Goal: Task Accomplishment & Management: Manage account settings

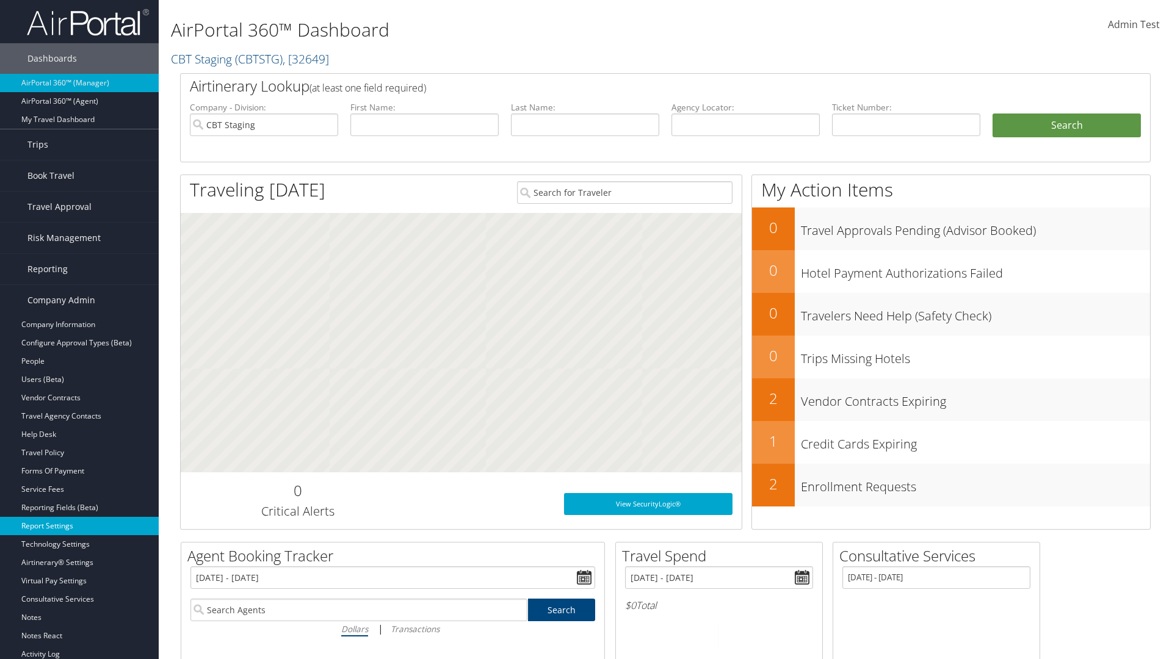
click at [79, 526] on link "Report Settings" at bounding box center [79, 526] width 159 height 18
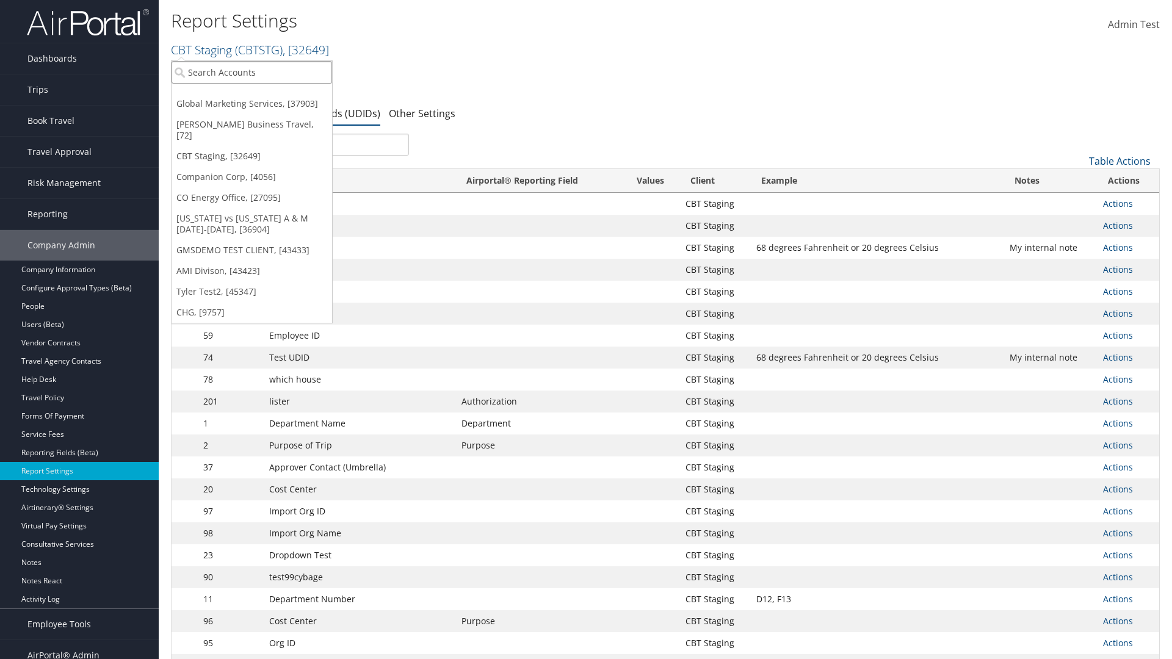
click at [251, 72] on input "search" at bounding box center [252, 72] width 161 height 23
type input "Global Marketing Services"
click at [263, 95] on div "Global Marketing Services (301946), [37903]" at bounding box center [263, 94] width 197 height 11
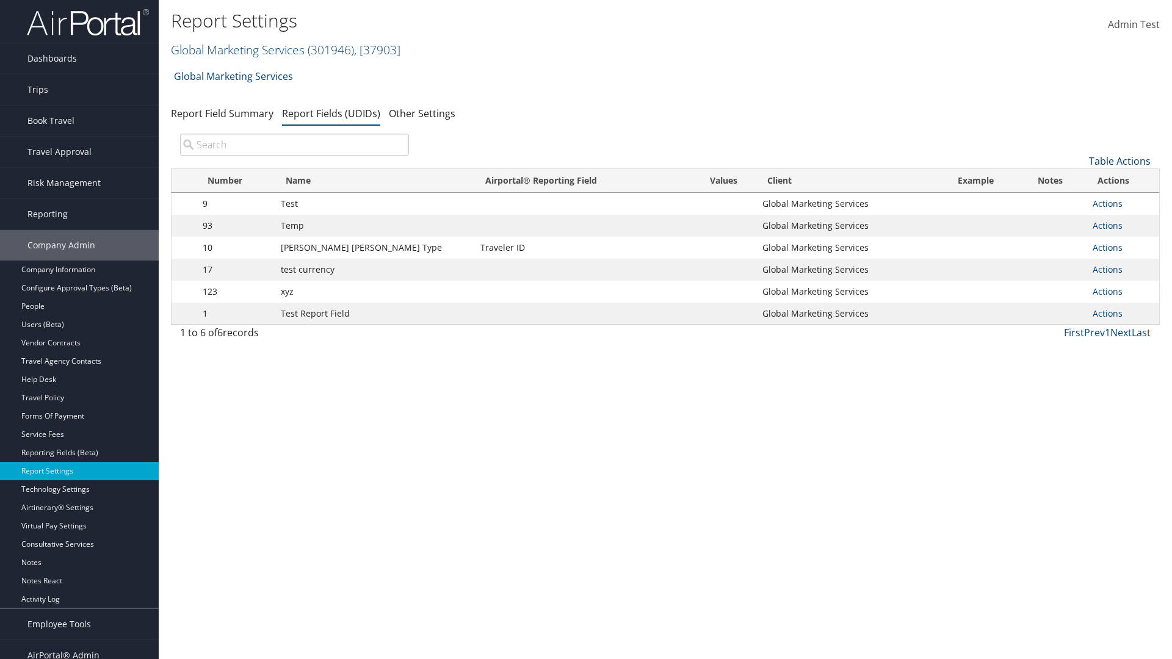
click at [1119, 161] on link "Table Actions" at bounding box center [1120, 160] width 62 height 13
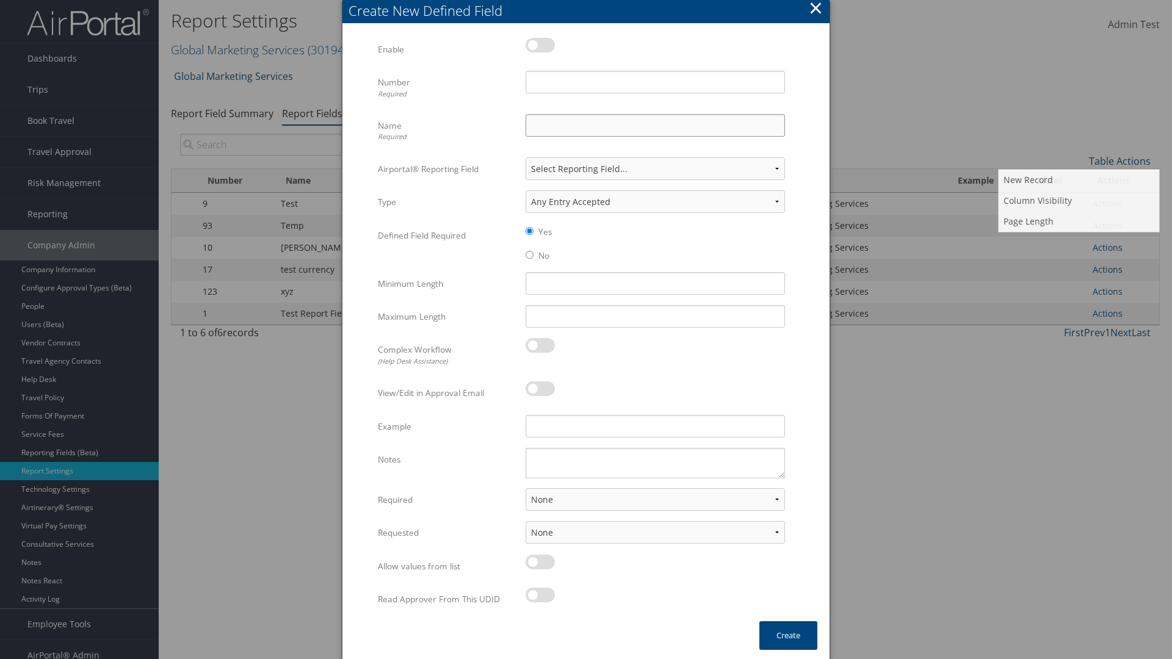
click at [655, 125] on input "Name Required" at bounding box center [655, 125] width 259 height 23
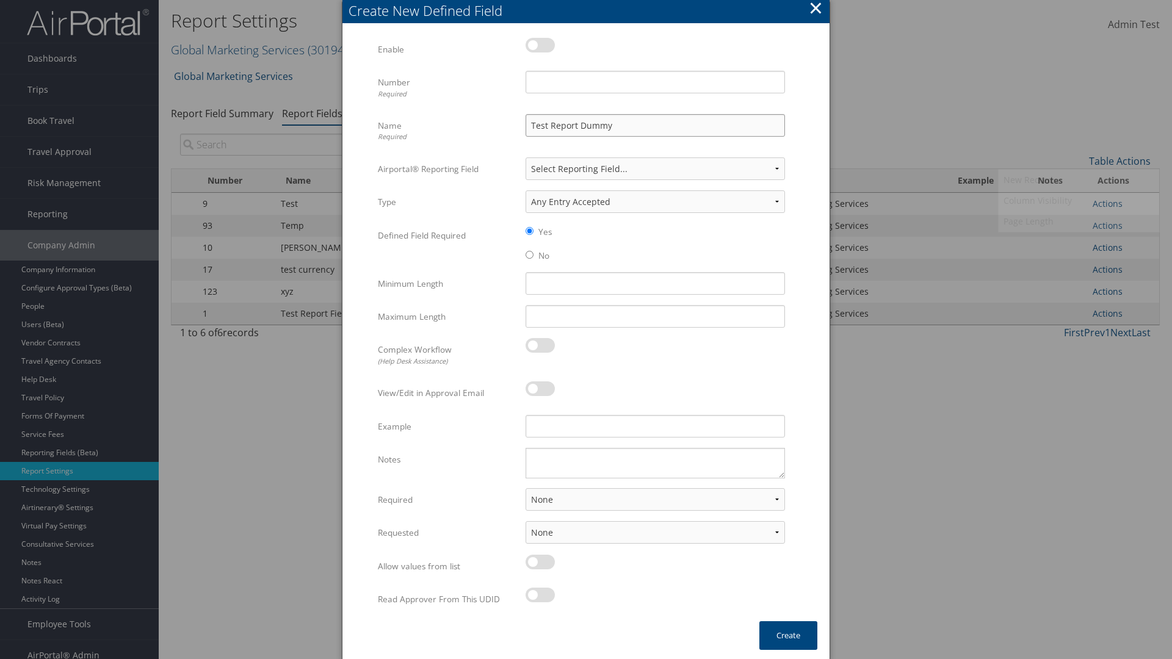
type input "Test Report Dummy"
click at [655, 82] on input "Number Required" at bounding box center [655, 82] width 259 height 23
type input "1"
click at [788, 635] on button "Create" at bounding box center [788, 635] width 58 height 29
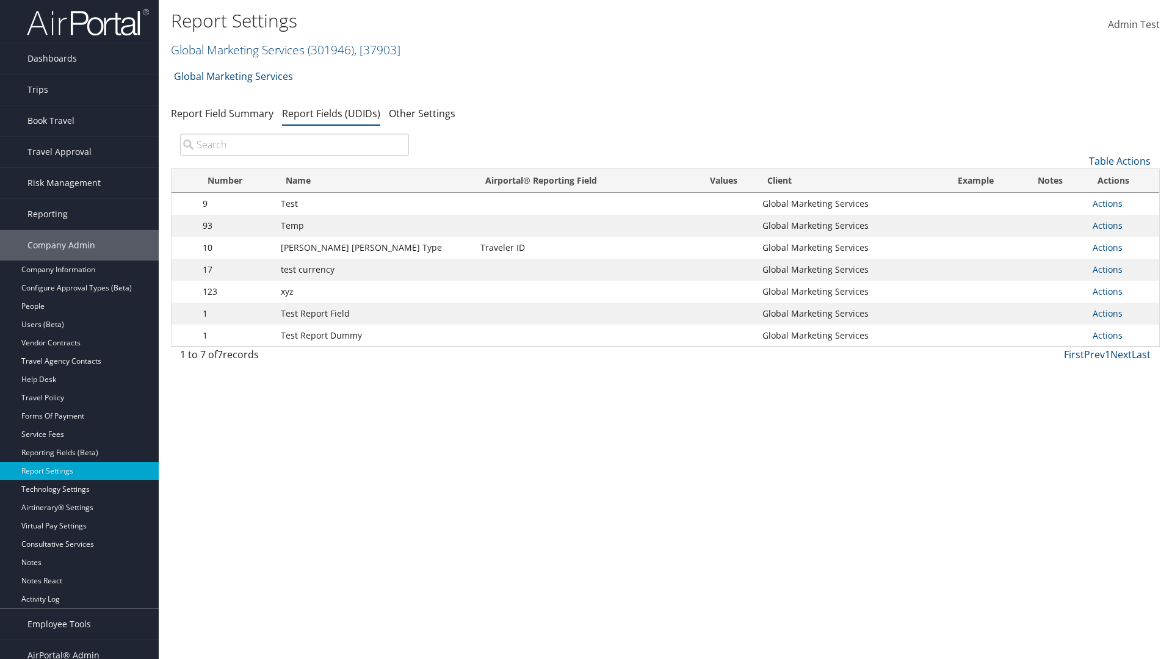
click at [1120, 336] on td "Actions Update Report Field Values Upload Report Field Values Edit Delete" at bounding box center [1122, 336] width 73 height 22
